Goal: Transaction & Acquisition: Purchase product/service

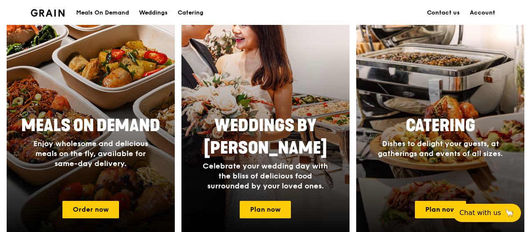
click at [476, 138] on div "Catering Dishes to delight your guests, at gatherings and events of all sizes." at bounding box center [440, 136] width 166 height 51
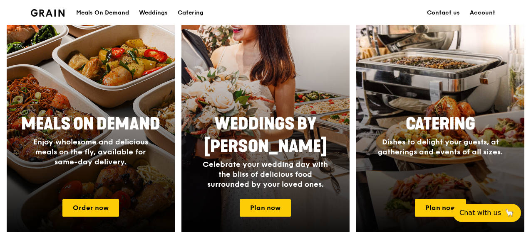
scroll to position [344, 0]
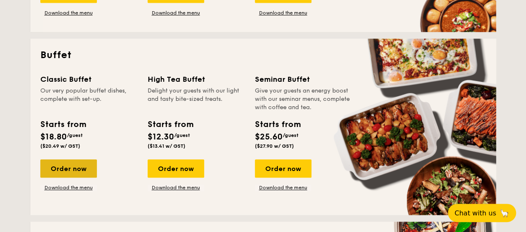
scroll to position [339, 0]
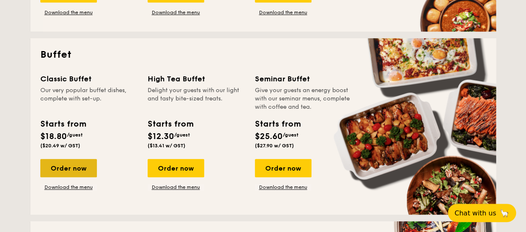
click at [63, 167] on div "Order now" at bounding box center [68, 168] width 57 height 18
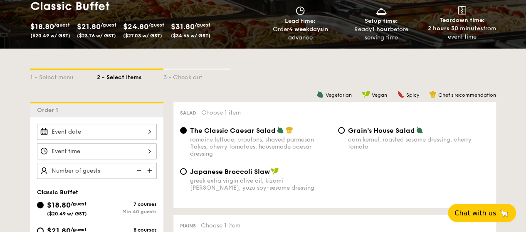
click at [53, 33] on span "($20.49 w/ GST)" at bounding box center [50, 36] width 40 height 6
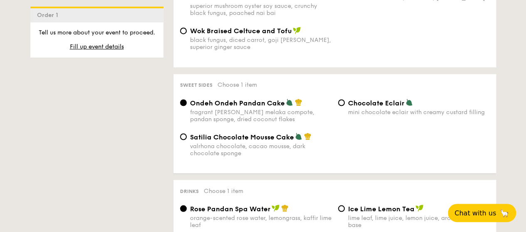
scroll to position [691, 0]
